Goal: Information Seeking & Learning: Check status

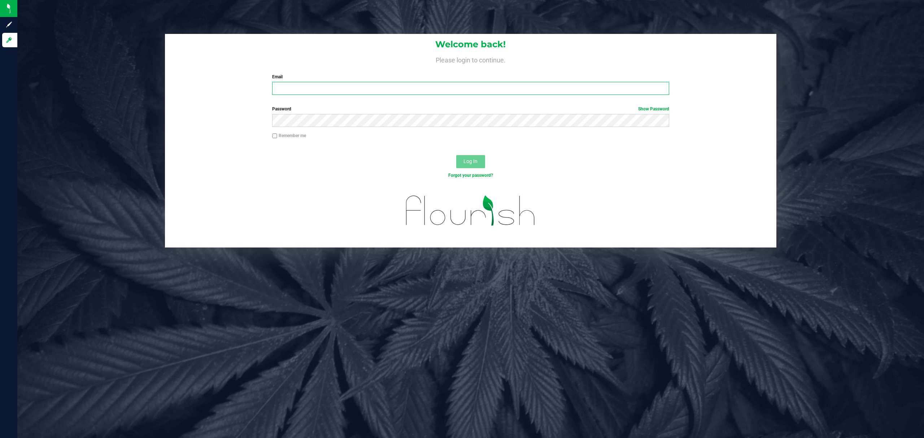
click at [306, 90] on input "Email" at bounding box center [470, 88] width 397 height 13
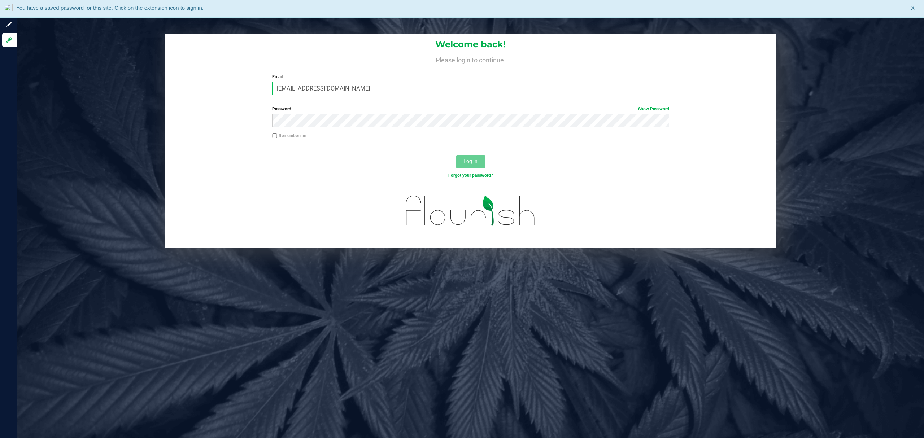
type input "[EMAIL_ADDRESS][DOMAIN_NAME]"
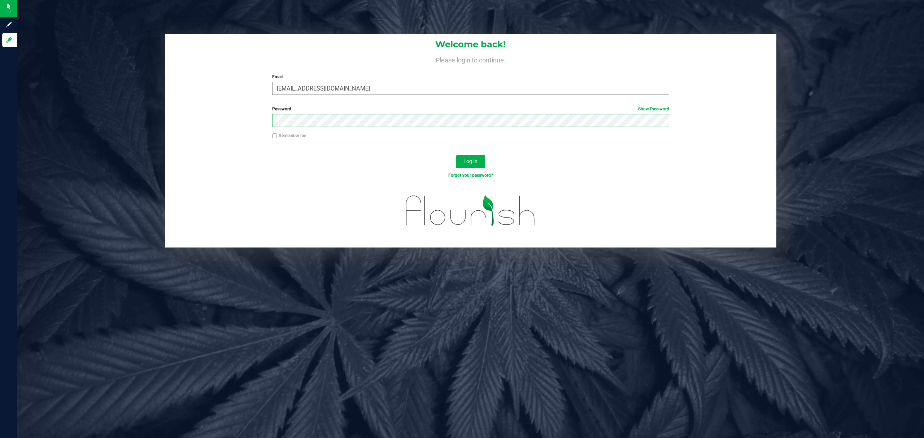
click at [456, 155] on button "Log In" at bounding box center [470, 161] width 29 height 13
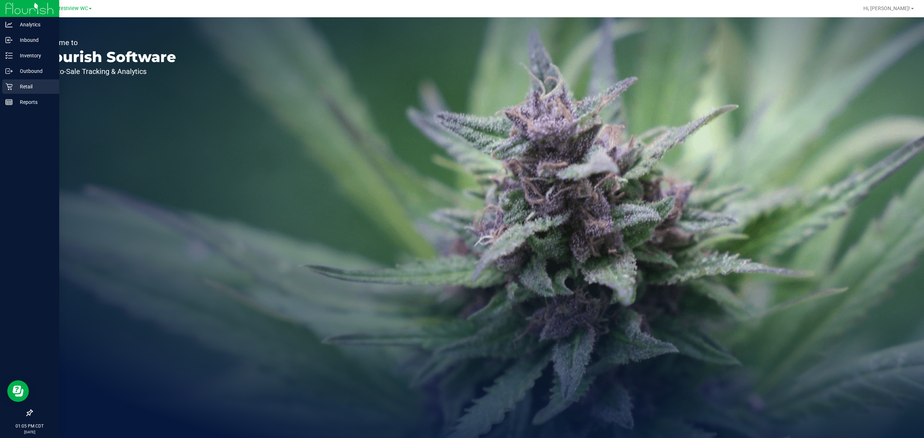
click at [13, 87] on p "Retail" at bounding box center [34, 86] width 43 height 9
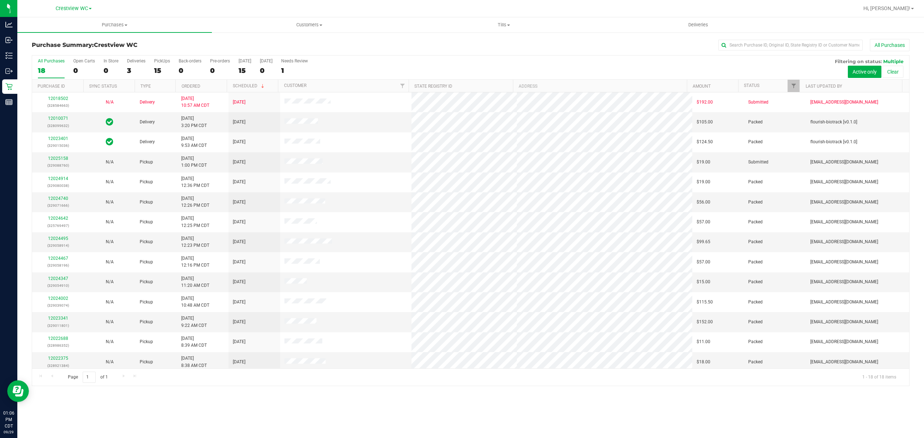
click at [550, 390] on div "Purchase Summary: Crestview WC All Purchases All Purchases 18 Open Carts 0 In S…" at bounding box center [470, 213] width 907 height 362
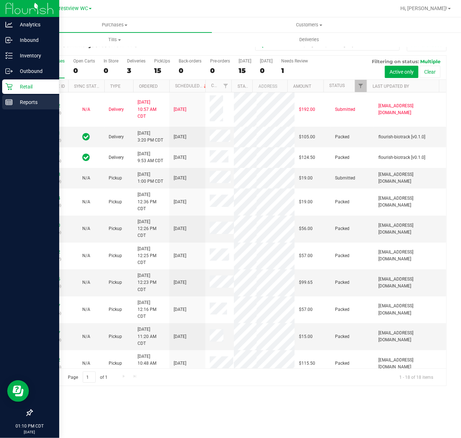
click at [9, 107] on div "Reports" at bounding box center [30, 102] width 57 height 14
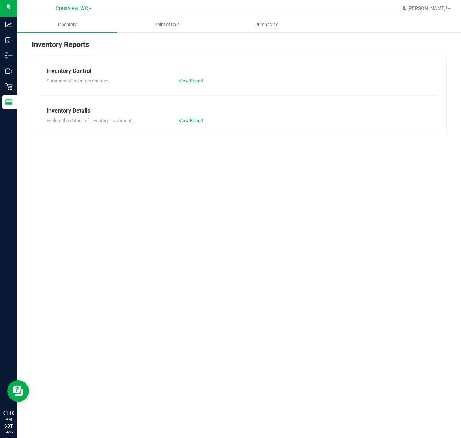
click at [153, 35] on div "Inventory Reports Inventory Control Summary of inventory changes View Report In…" at bounding box center [239, 87] width 444 height 110
click at [157, 31] on uib-tab-heading "Point of Sale" at bounding box center [167, 25] width 99 height 14
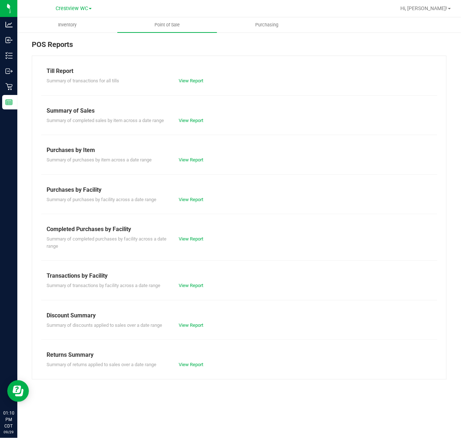
click at [188, 243] on div "Summary of completed purchases by facility across a date range View Report" at bounding box center [239, 242] width 396 height 16
click at [188, 241] on link "View Report" at bounding box center [191, 238] width 25 height 5
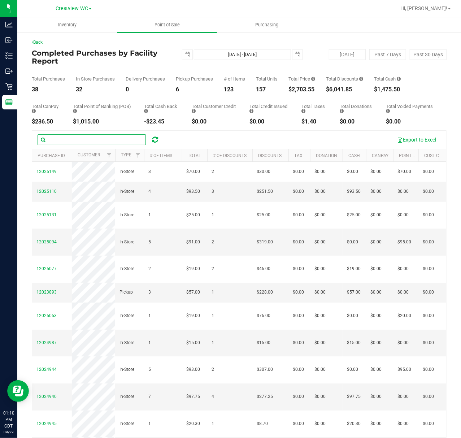
click at [89, 143] on input "text" at bounding box center [92, 139] width 108 height 11
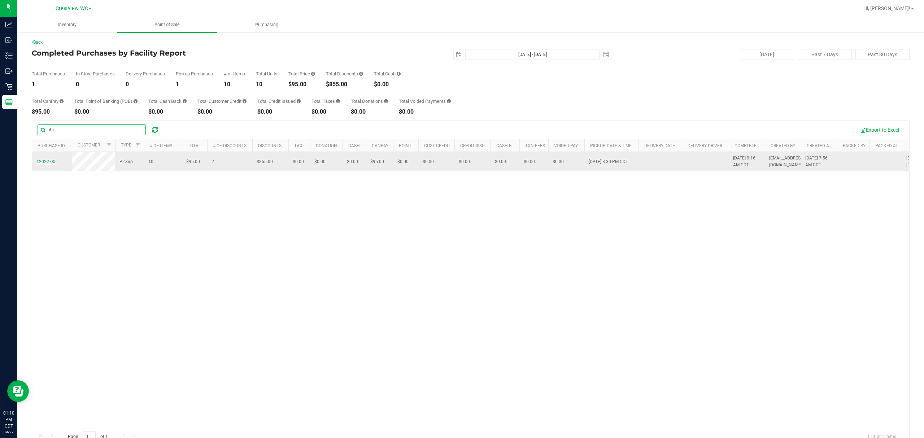
type input "rhi"
click at [44, 162] on span "12022785" at bounding box center [46, 161] width 20 height 5
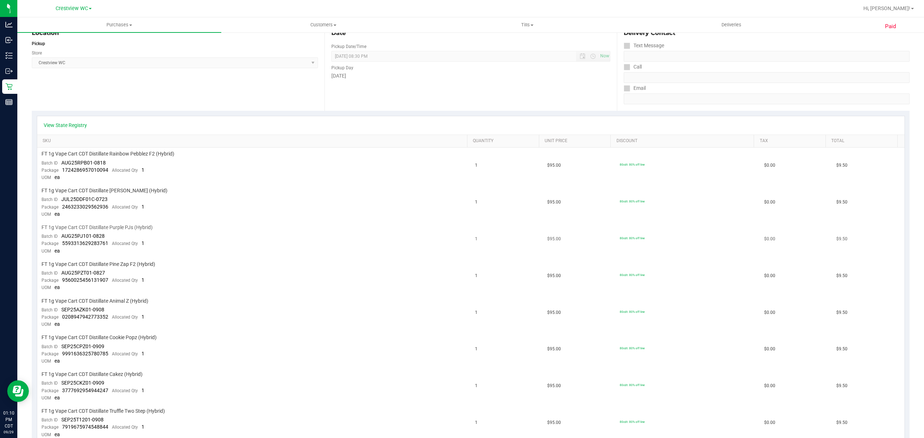
scroll to position [96, 0]
drag, startPoint x: 604, startPoint y: 162, endPoint x: 644, endPoint y: 193, distance: 50.3
click at [652, 164] on tr "FT 1g Vape Cart CDT Distillate Rainbow Pebblez F2 (Hybrid) Batch ID AUG25RPB01-…" at bounding box center [471, 162] width 868 height 37
drag, startPoint x: 604, startPoint y: 193, endPoint x: 654, endPoint y: 198, distance: 50.1
click at [652, 198] on tr "FT 1g Vape Cart CDT Distillate [PERSON_NAME] (Hybrid) Batch ID JUL25DDF01C-0723…" at bounding box center [471, 199] width 868 height 37
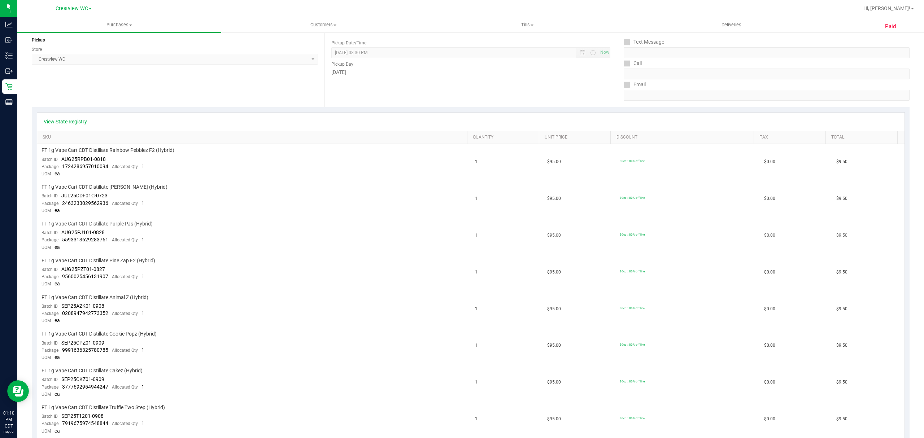
drag, startPoint x: 610, startPoint y: 235, endPoint x: 657, endPoint y: 243, distance: 47.9
click at [643, 240] on td "80cdt: 80% off line" at bounding box center [688, 236] width 145 height 37
drag, startPoint x: 602, startPoint y: 273, endPoint x: 646, endPoint y: 270, distance: 44.5
click at [645, 270] on tr "FT 1g Vape Cart CDT Distillate Pine Zap F2 (Hybrid) Batch ID AUG25PZT01-0827 Pa…" at bounding box center [471, 273] width 868 height 37
drag, startPoint x: 606, startPoint y: 304, endPoint x: 645, endPoint y: 304, distance: 39.4
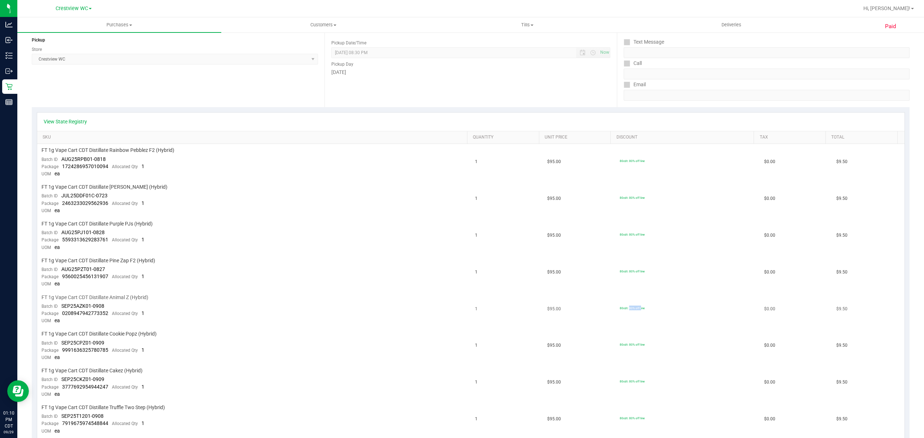
click at [642, 304] on td "80cdt: 80% off line" at bounding box center [688, 309] width 145 height 37
drag, startPoint x: 590, startPoint y: 341, endPoint x: 677, endPoint y: 348, distance: 87.0
click at [677, 348] on tr "FT 1g Vape Cart CDT Distillate Cookie Popz (Hybrid) Batch ID SEP25CPZ01-0909 Pa…" at bounding box center [471, 346] width 868 height 37
drag, startPoint x: 601, startPoint y: 379, endPoint x: 640, endPoint y: 377, distance: 39.4
click at [639, 377] on tr "FT 1g Vape Cart CDT Distillate Cakez (Hybrid) Batch ID SEP25CKZ01-0909 Package …" at bounding box center [471, 383] width 868 height 37
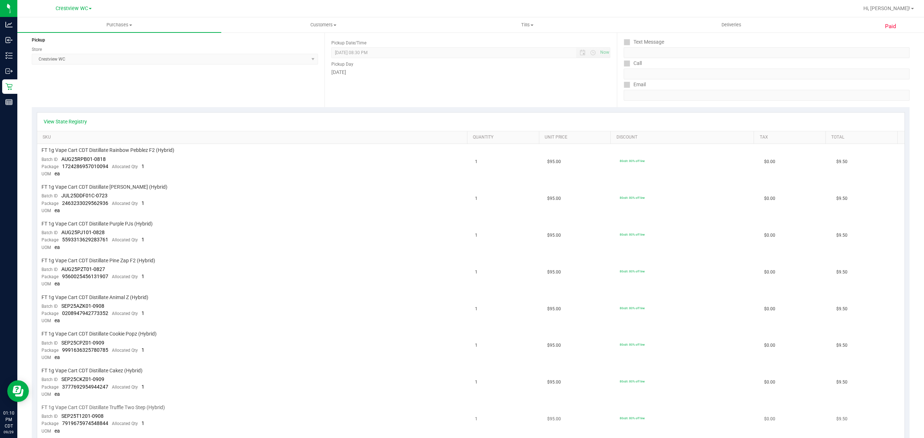
drag, startPoint x: 607, startPoint y: 413, endPoint x: 658, endPoint y: 409, distance: 50.8
click at [639, 409] on td "80cdt: 80% off line" at bounding box center [688, 420] width 145 height 37
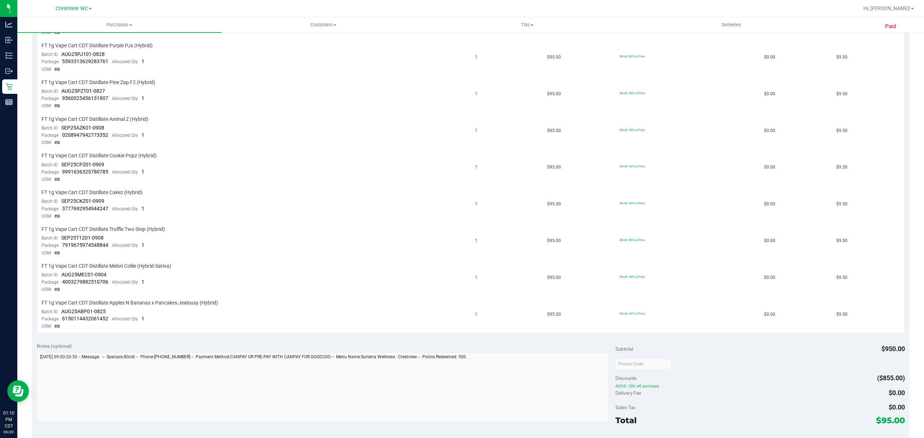
scroll to position [289, 0]
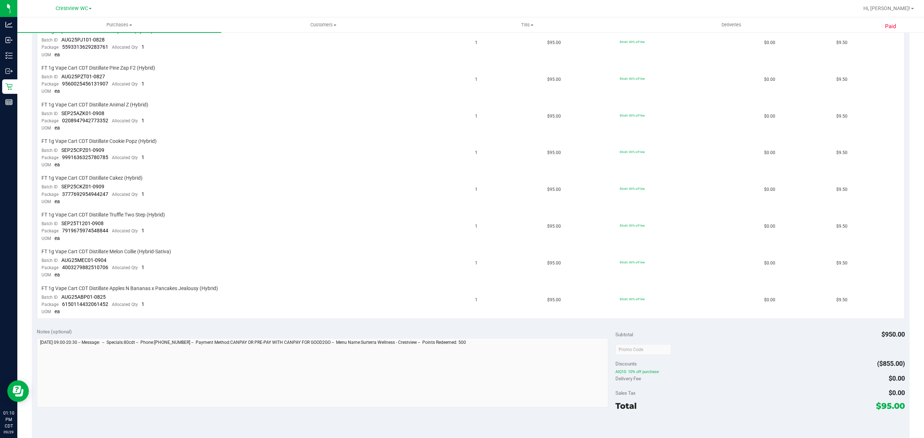
drag, startPoint x: 609, startPoint y: 363, endPoint x: 653, endPoint y: 363, distance: 44.4
click at [653, 363] on div "Notes (optional) Subtotal $950.00 Discounts ($855.00) AIQ10: 10% off purchase D…" at bounding box center [471, 389] width 878 height 130
click at [669, 357] on div "Discounts ($855.00)" at bounding box center [761, 363] width 290 height 13
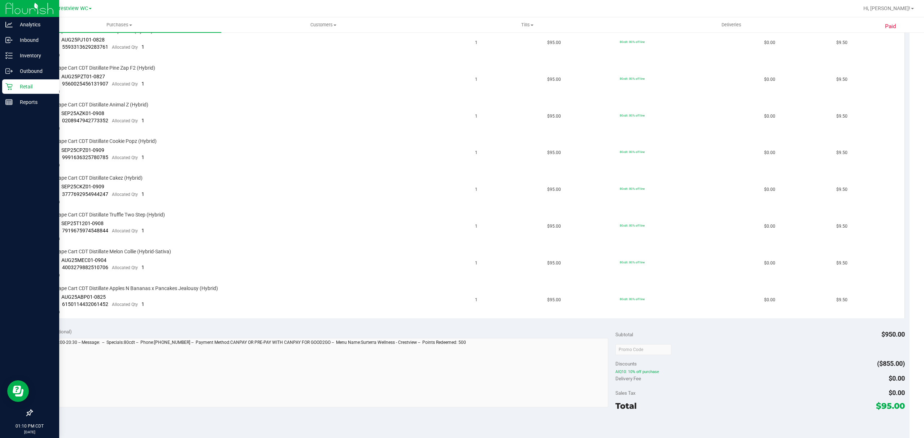
click at [12, 90] on icon at bounding box center [8, 86] width 7 height 7
